Goal: Subscribe to service/newsletter

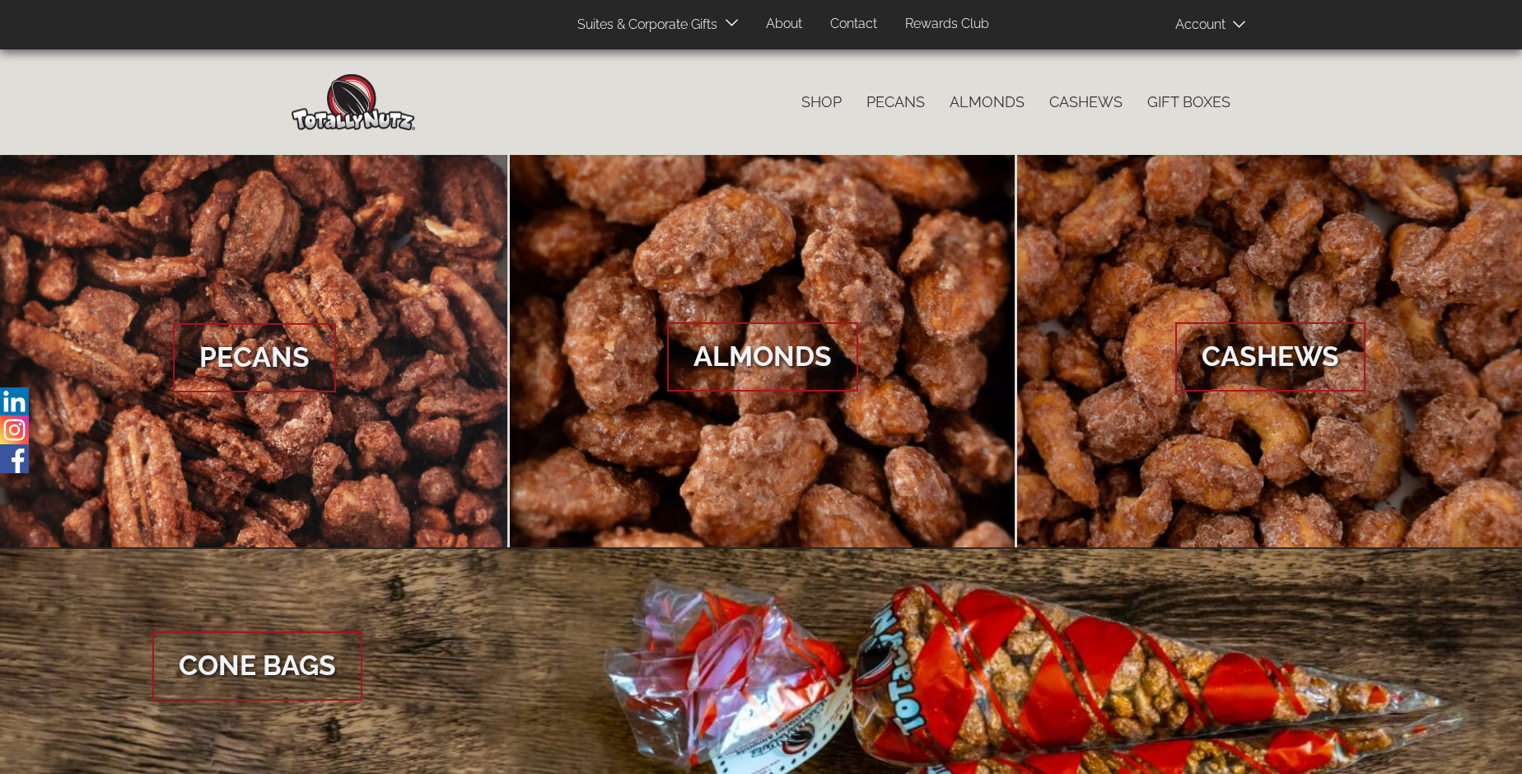
scroll to position [2462, 0]
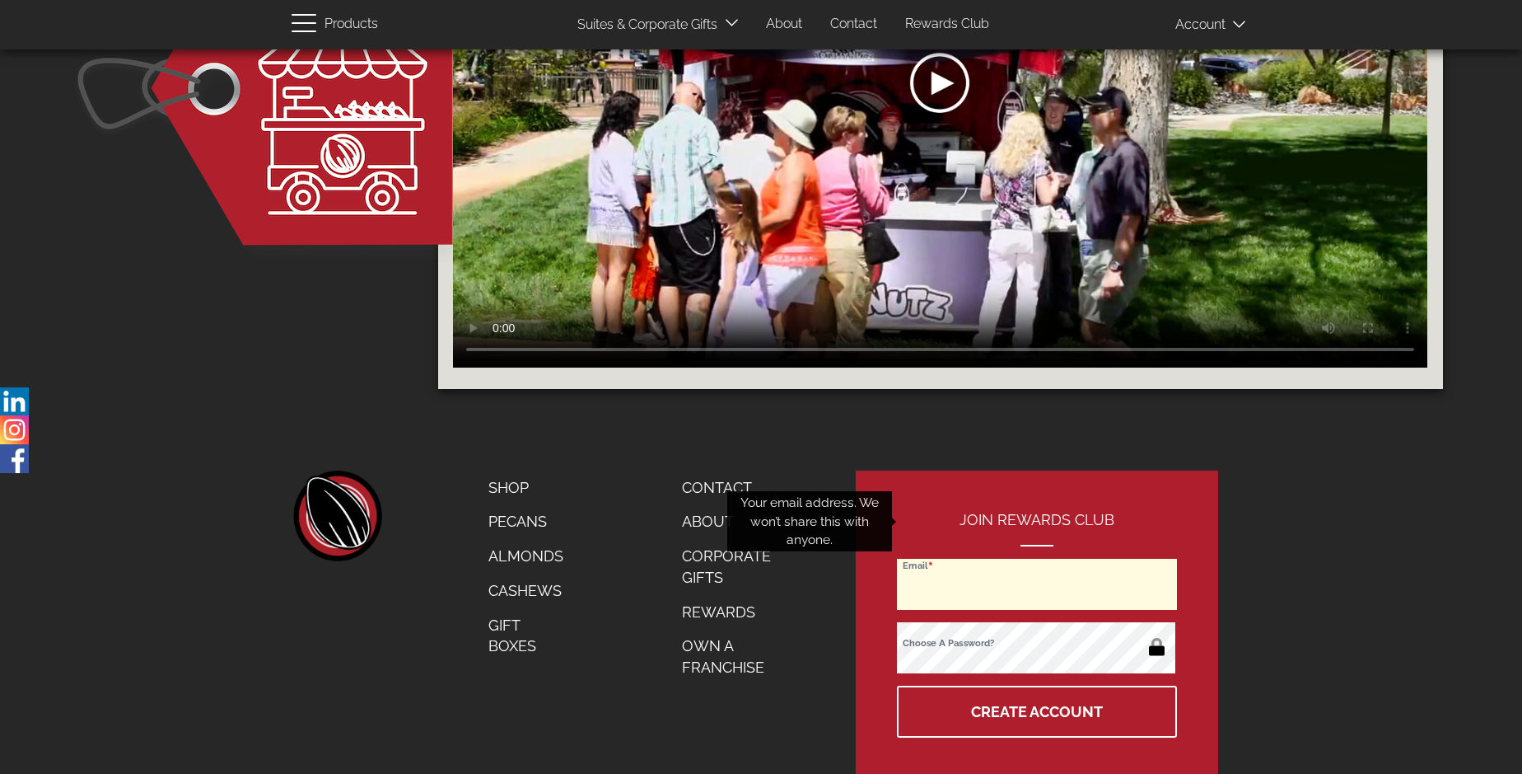
click at [1038, 559] on input "Email" at bounding box center [1037, 584] width 280 height 51
type input "[PERSON_NAME][EMAIL_ADDRESS][DOMAIN_NAME]"
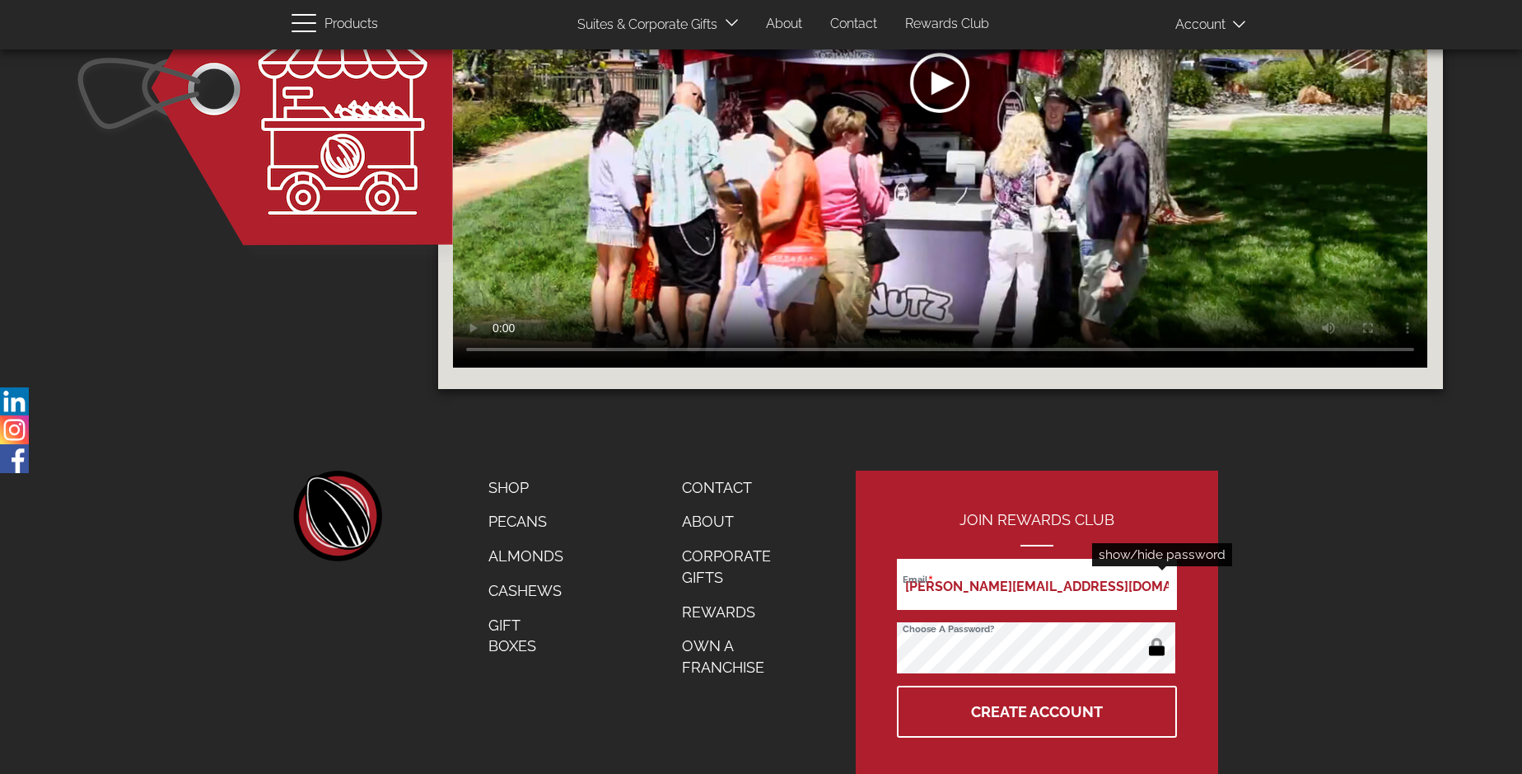
click at [1157, 635] on button "button" at bounding box center [1157, 648] width 32 height 26
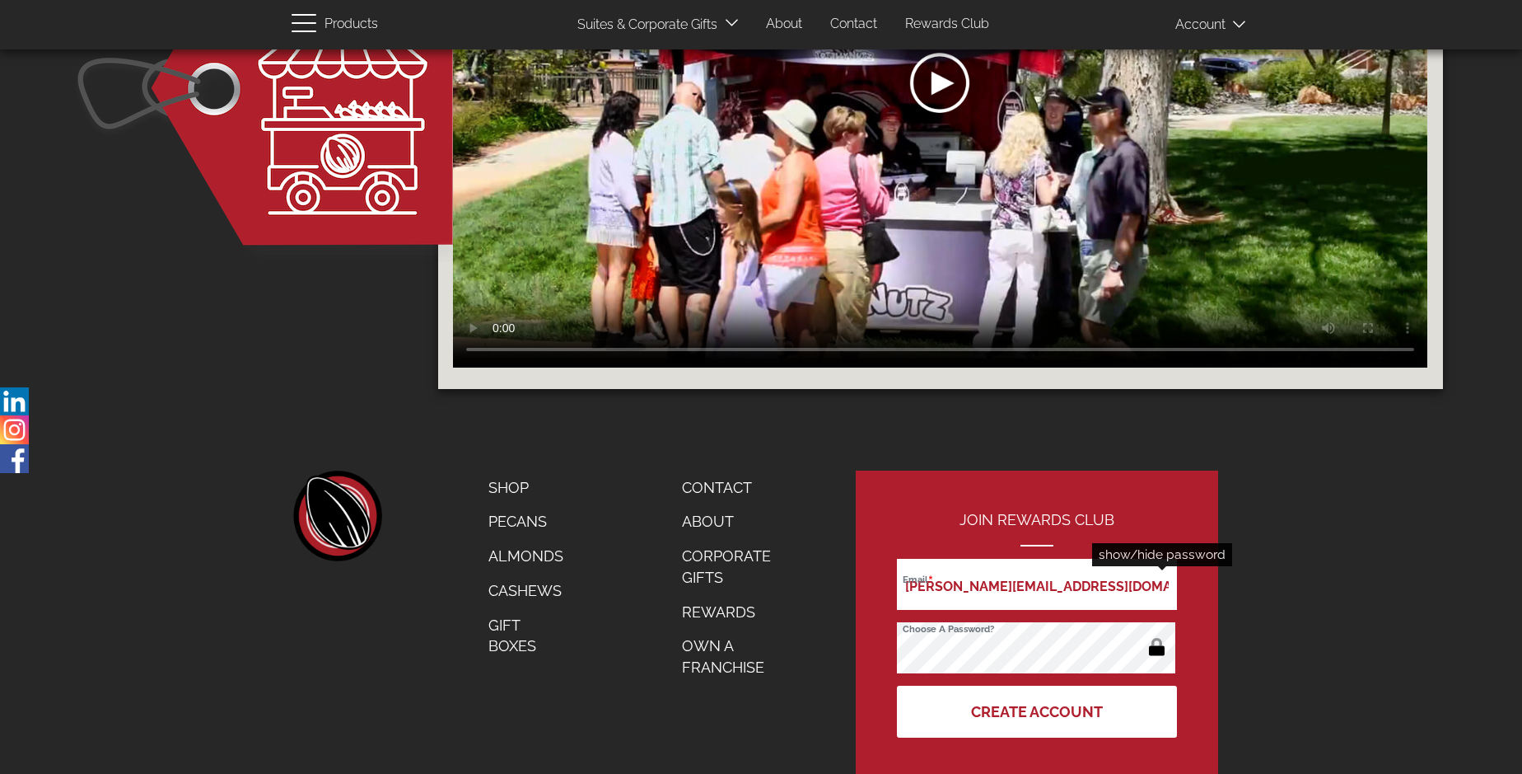
click at [1038, 685] on button "Create Account" at bounding box center [1037, 711] width 280 height 52
